Goal: Information Seeking & Learning: Find contact information

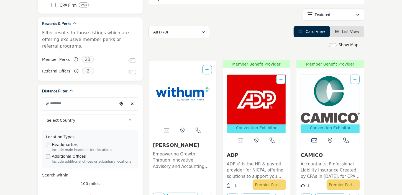
scroll to position [92, 0]
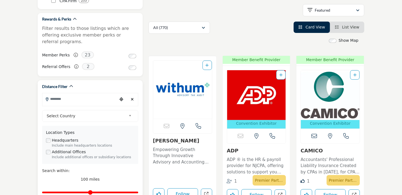
click at [71, 94] on input "Search Location" at bounding box center [79, 99] width 75 height 11
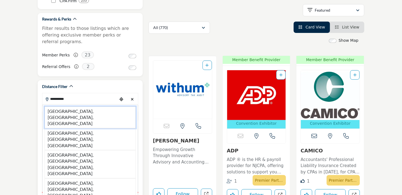
click at [74, 107] on li "[GEOGRAPHIC_DATA], [GEOGRAPHIC_DATA], [GEOGRAPHIC_DATA]" at bounding box center [90, 118] width 91 height 22
type input "**********"
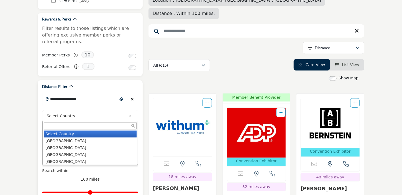
click at [129, 113] on b at bounding box center [130, 116] width 5 height 7
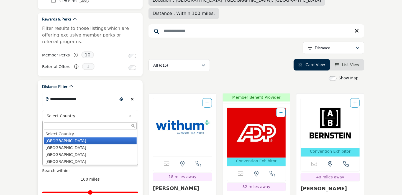
click at [79, 138] on li "[GEOGRAPHIC_DATA]" at bounding box center [90, 141] width 93 height 7
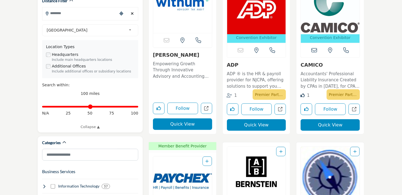
scroll to position [192, 0]
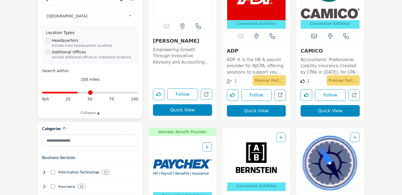
drag, startPoint x: 137, startPoint y: 86, endPoint x: 78, endPoint y: 87, distance: 59.0
type input "**"
click at [78, 92] on input "Distance in miles" at bounding box center [90, 92] width 96 height 1
type input "**********"
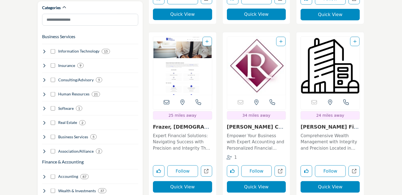
scroll to position [324, 0]
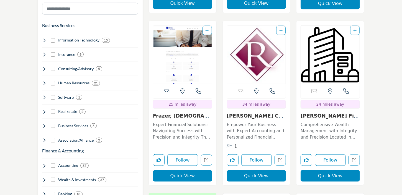
type input "**"
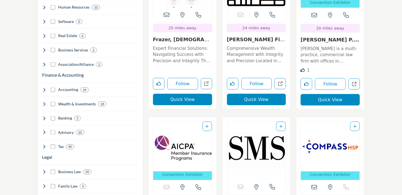
scroll to position [396, 0]
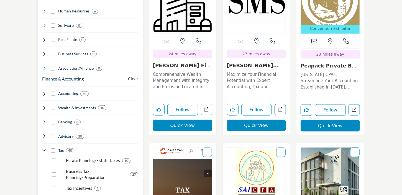
click at [79, 158] on p "Estate Planning/Estate Taxes" at bounding box center [93, 161] width 54 height 6
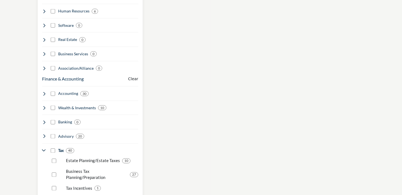
click at [79, 158] on p "Estate Planning/Estate Taxes" at bounding box center [93, 161] width 54 height 6
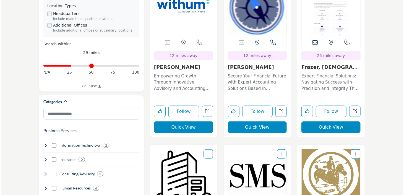
scroll to position [206, 0]
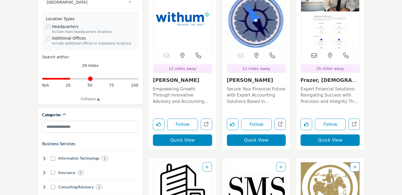
click at [335, 138] on button "Quick View" at bounding box center [329, 141] width 59 height 12
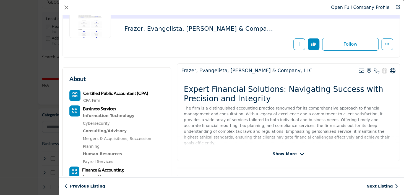
scroll to position [58, 0]
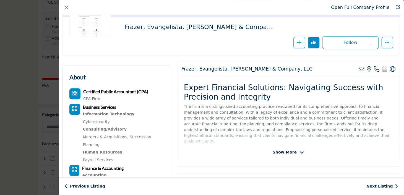
click at [290, 152] on span "Show More" at bounding box center [285, 152] width 24 height 6
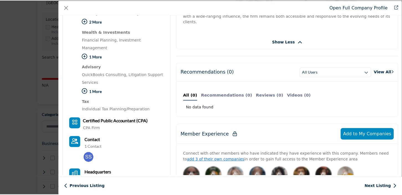
scroll to position [0, 0]
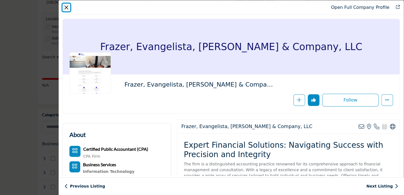
click at [65, 7] on button "Close" at bounding box center [67, 8] width 8 height 8
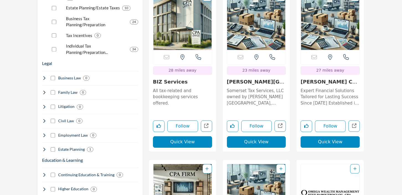
scroll to position [552, 0]
